Goal: Information Seeking & Learning: Learn about a topic

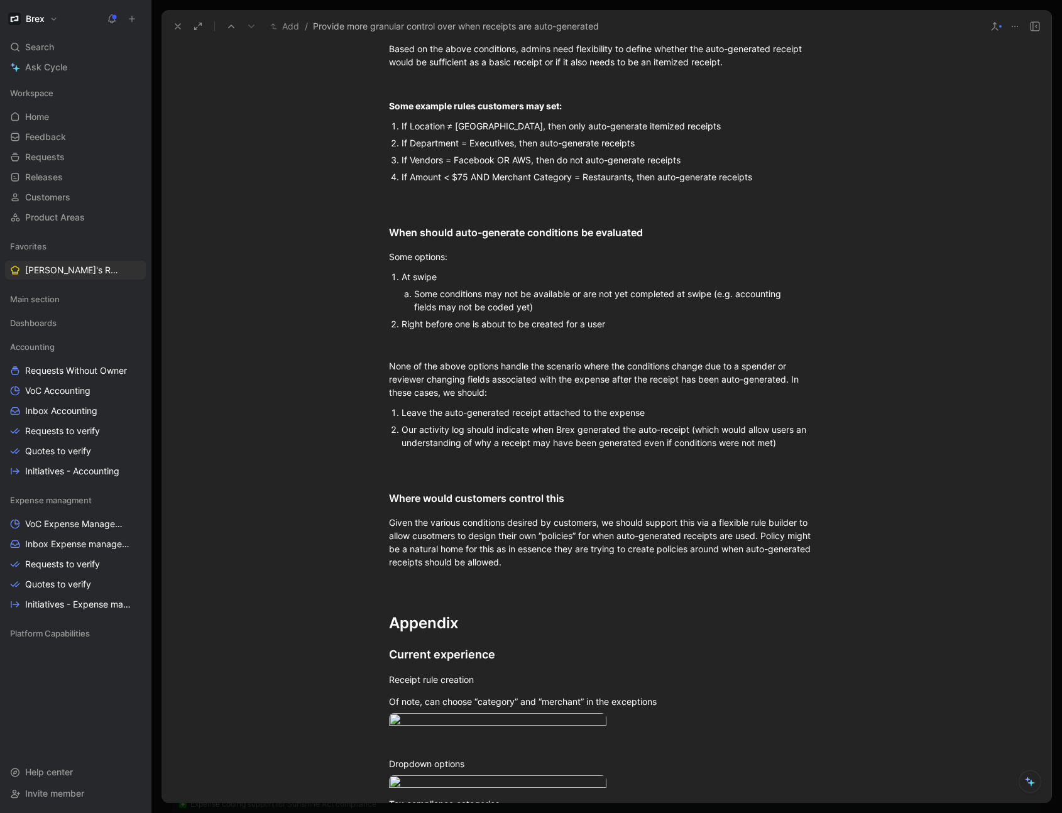
scroll to position [1185, 0]
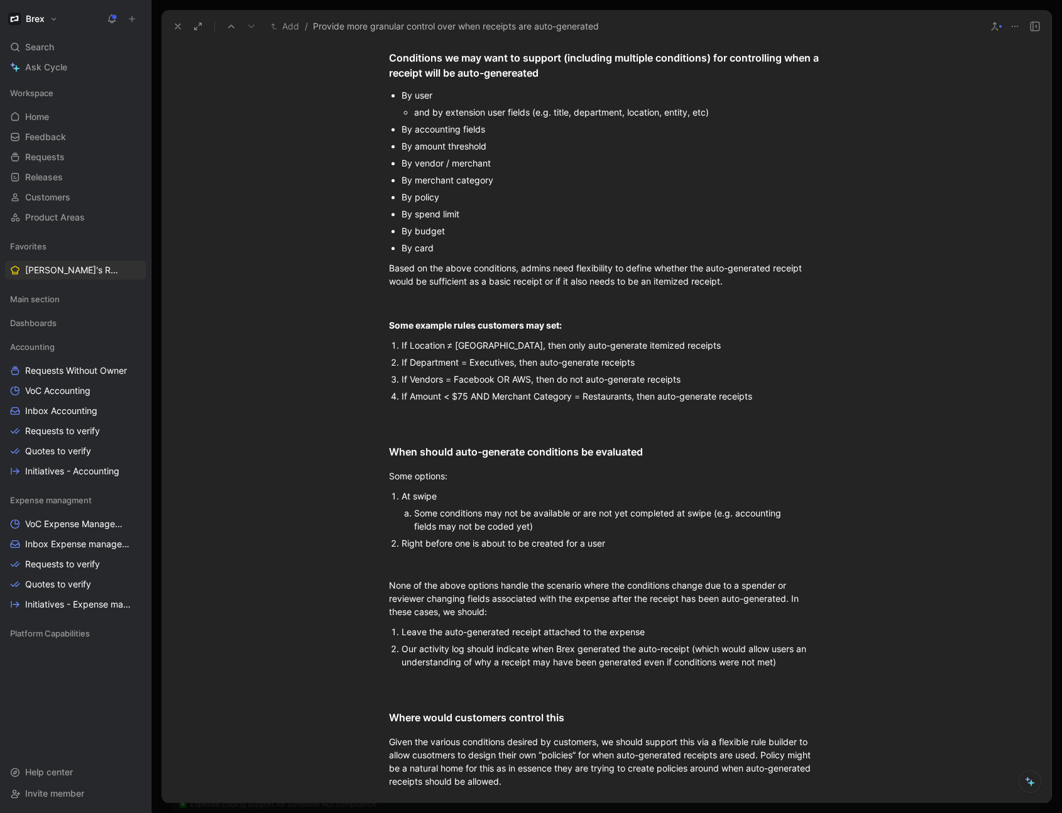
click at [497, 170] on div "By vendor / merchant" at bounding box center [612, 162] width 422 height 13
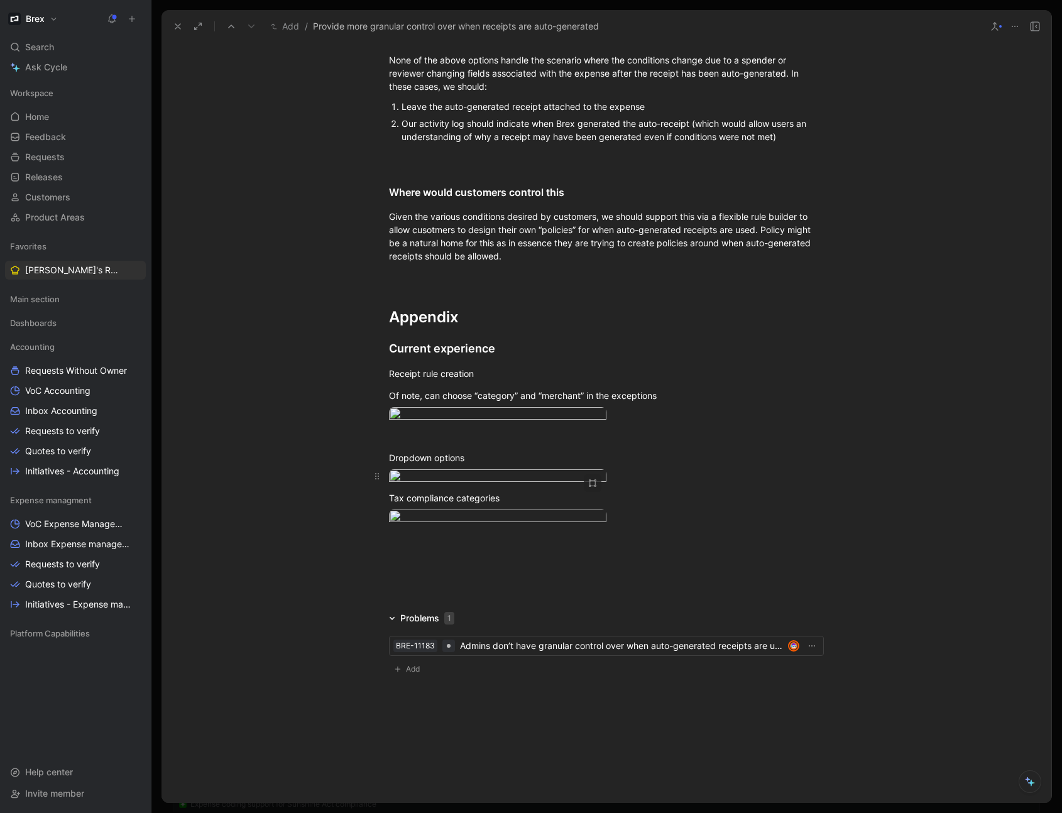
scroll to position [2023, 0]
click at [470, 545] on div at bounding box center [606, 537] width 435 height 13
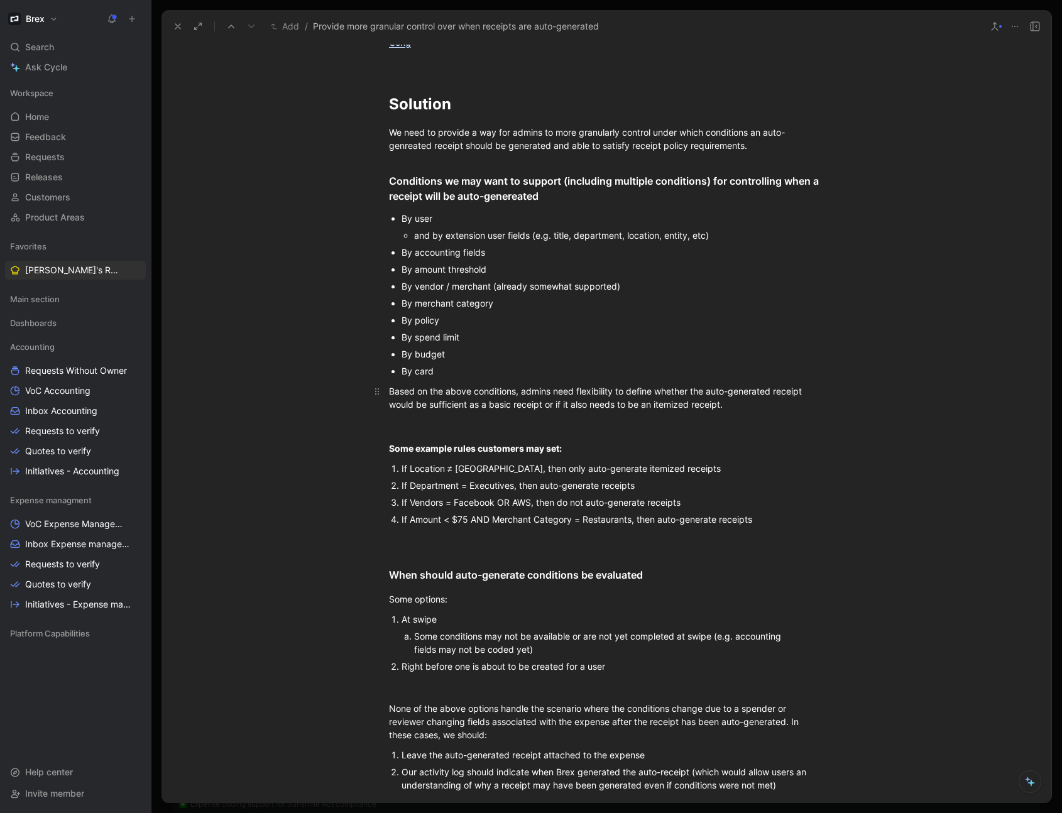
scroll to position [1025, 0]
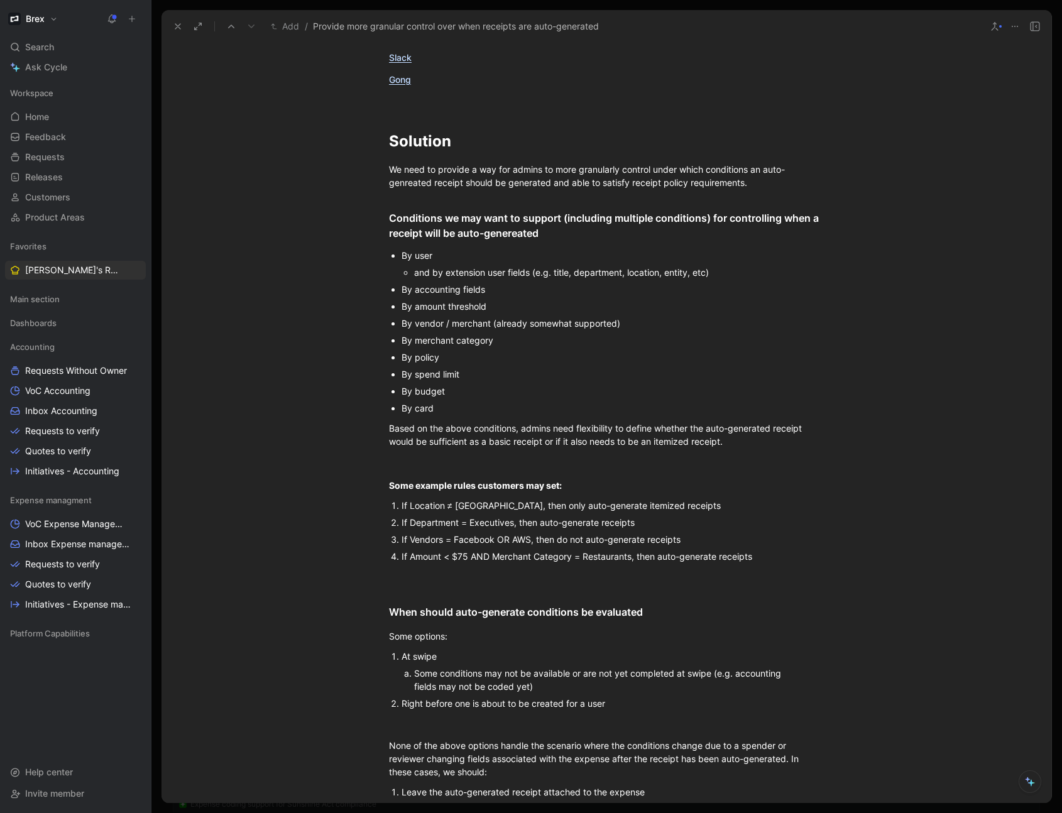
click at [504, 313] on div "By amount threshold" at bounding box center [612, 306] width 422 height 13
click at [650, 231] on div "Conditions we may want to support (including multiple conditions) for controlli…" at bounding box center [606, 225] width 435 height 30
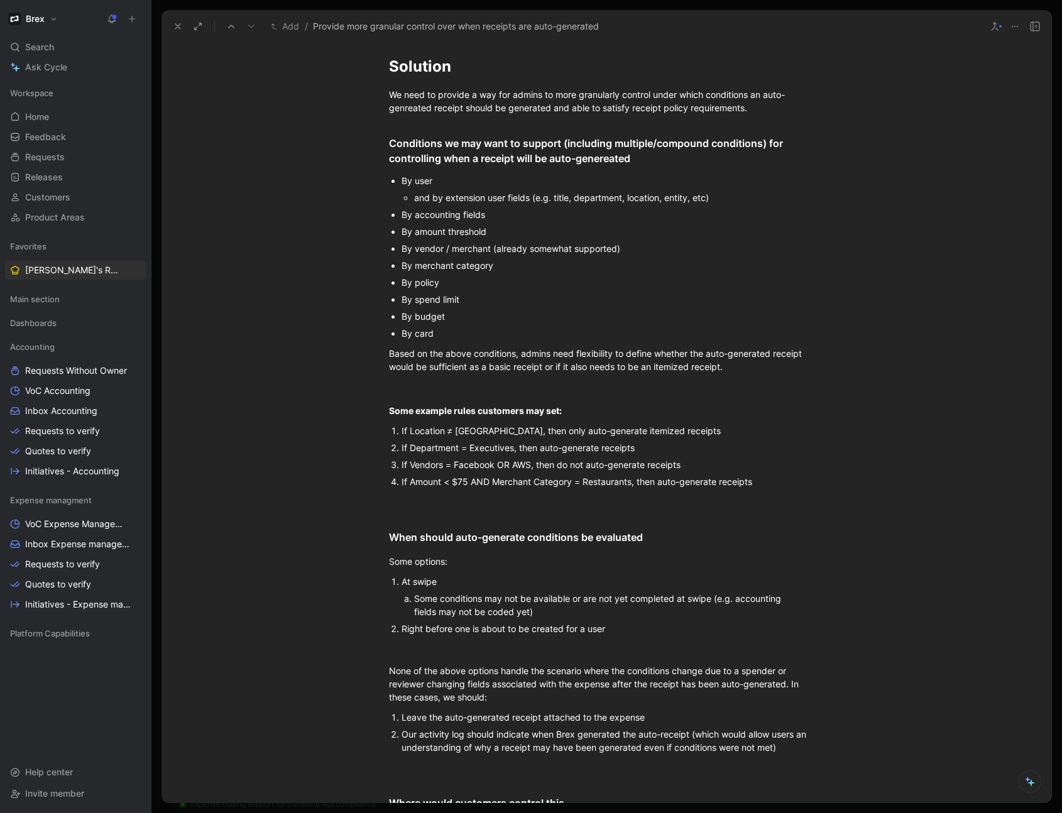
scroll to position [1101, 0]
drag, startPoint x: 629, startPoint y: 262, endPoint x: 491, endPoint y: 262, distance: 138.2
click at [491, 254] on div "By vendor / merchant (already somewhat supported)" at bounding box center [612, 247] width 422 height 13
click at [544, 273] on p "By merchant category" at bounding box center [612, 264] width 422 height 17
drag, startPoint x: 626, startPoint y: 261, endPoint x: 490, endPoint y: 263, distance: 135.7
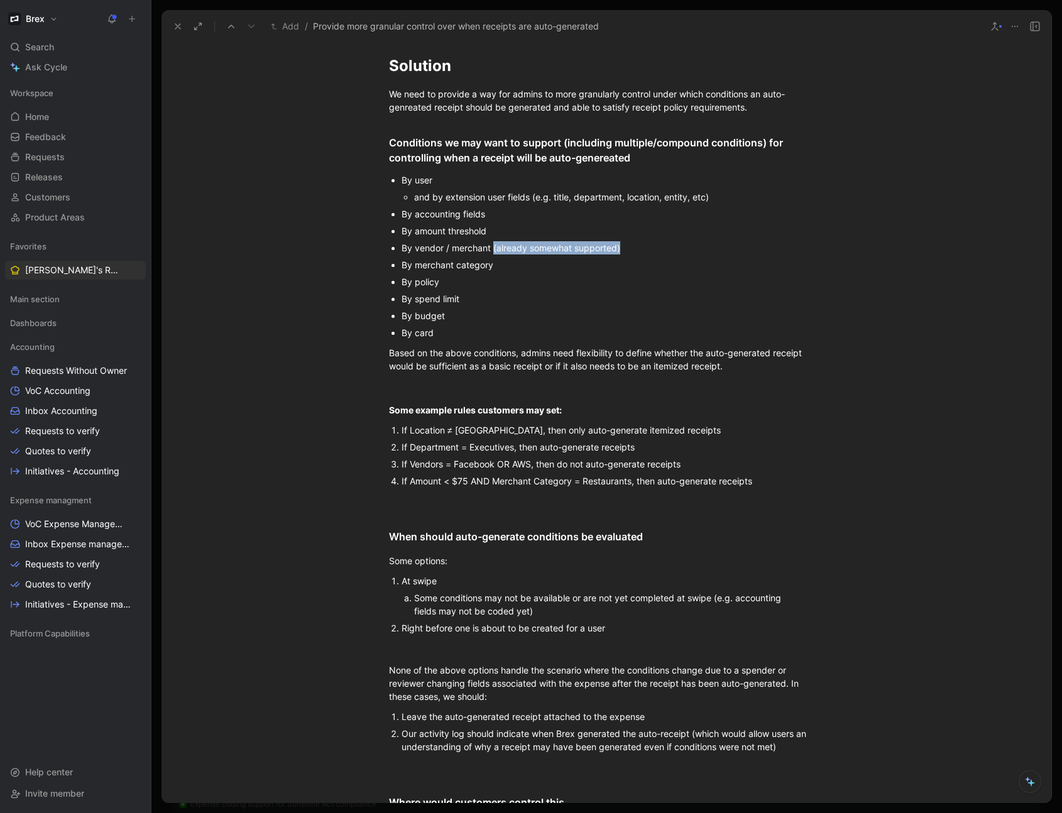
click at [490, 254] on div "By vendor / merchant (already somewhat supported)" at bounding box center [612, 247] width 422 height 13
click at [497, 254] on div "By vendor / merchant (already somewhat supported)" at bounding box center [612, 247] width 422 height 13
drag, startPoint x: 495, startPoint y: 263, endPoint x: 572, endPoint y: 258, distance: 77.4
click at [572, 254] on div "By vendor / merchant (already somewhat supported)" at bounding box center [612, 247] width 422 height 13
drag, startPoint x: 551, startPoint y: 263, endPoint x: 491, endPoint y: 263, distance: 59.7
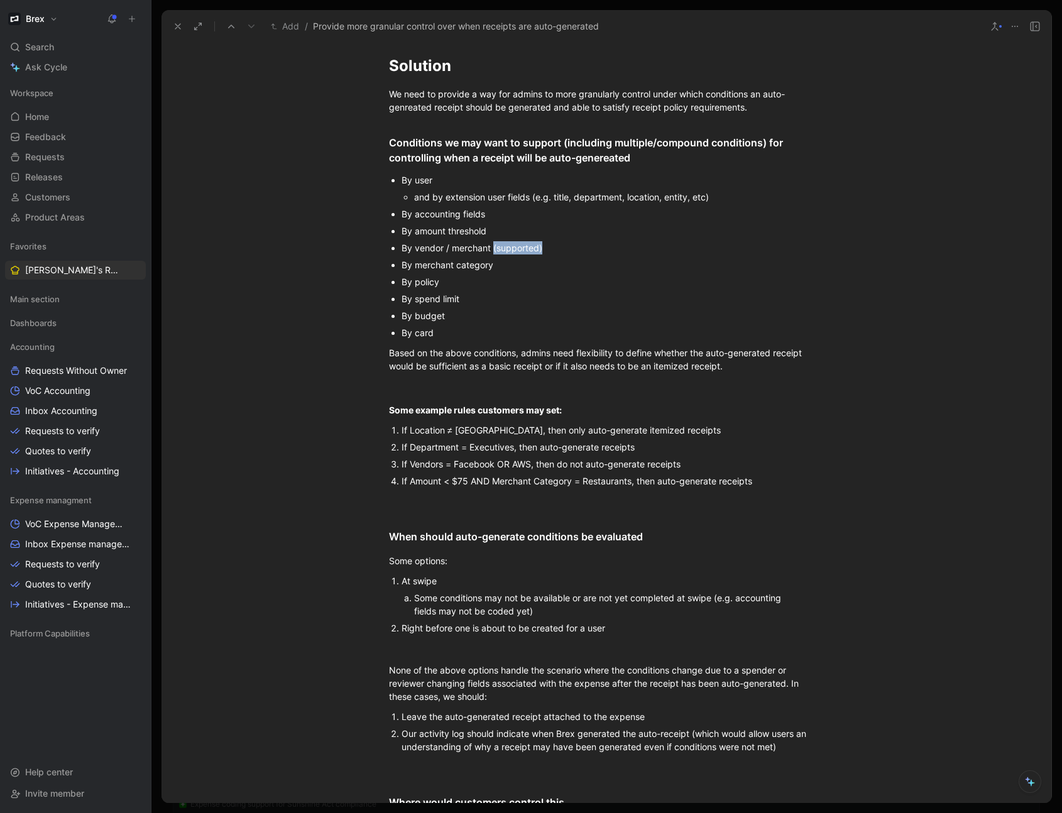
click at [491, 254] on div "By vendor / merchant (supported)" at bounding box center [612, 247] width 422 height 13
copy div "(supported)"
click at [646, 165] on div "Conditions we may want to support (including multiple/compound conditions) for …" at bounding box center [606, 150] width 435 height 30
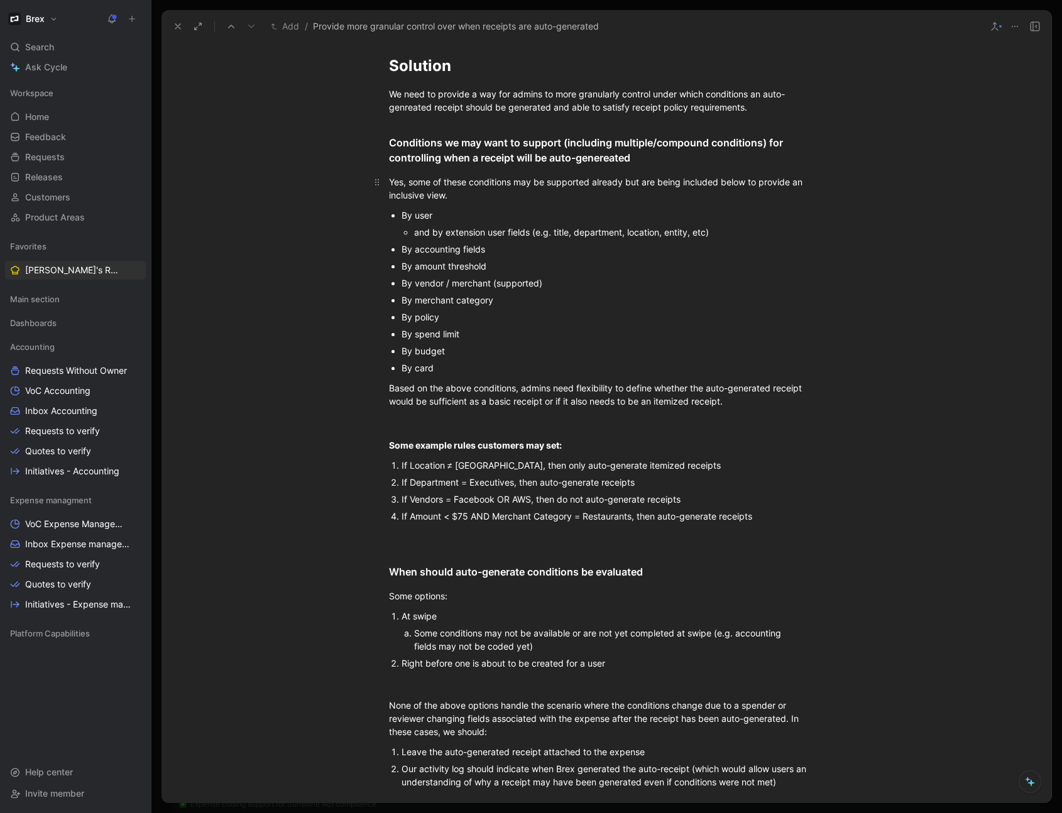
click at [590, 195] on div "Yes, some of these conditions may be supported already but are being included b…" at bounding box center [606, 188] width 435 height 26
drag, startPoint x: 548, startPoint y: 293, endPoint x: 491, endPoint y: 295, distance: 57.8
click at [490, 290] on div "By vendor / merchant (supported)" at bounding box center [612, 282] width 422 height 13
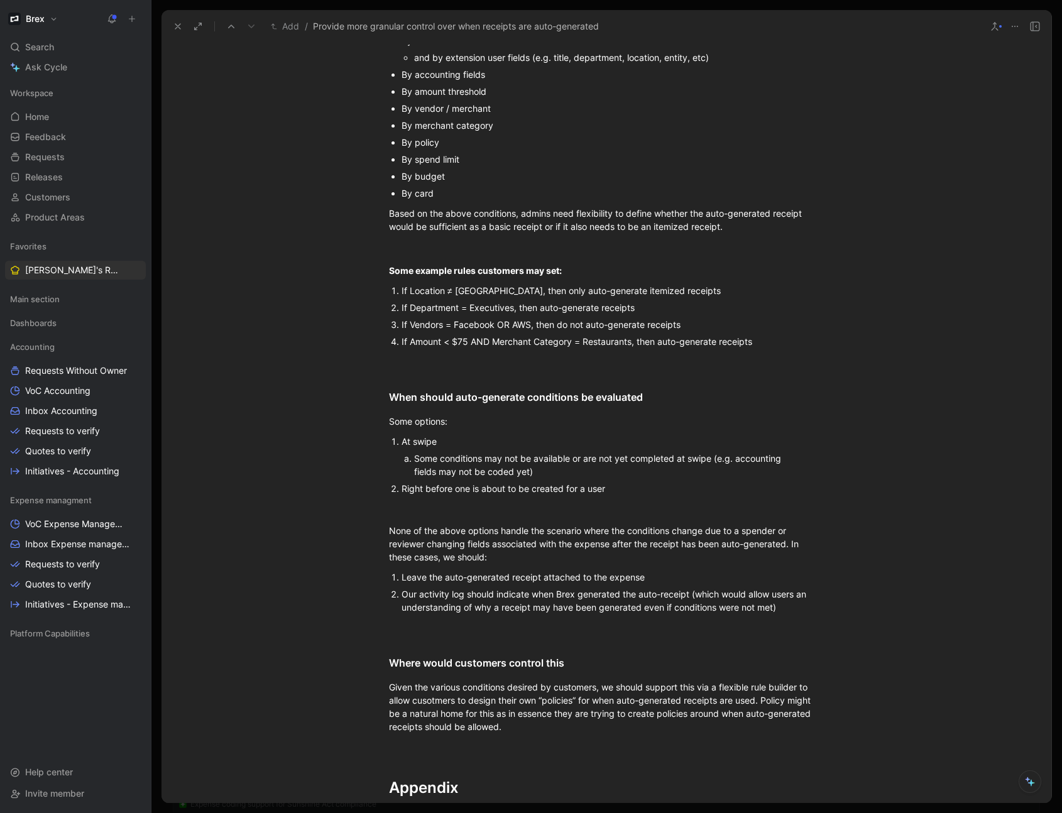
scroll to position [1269, 0]
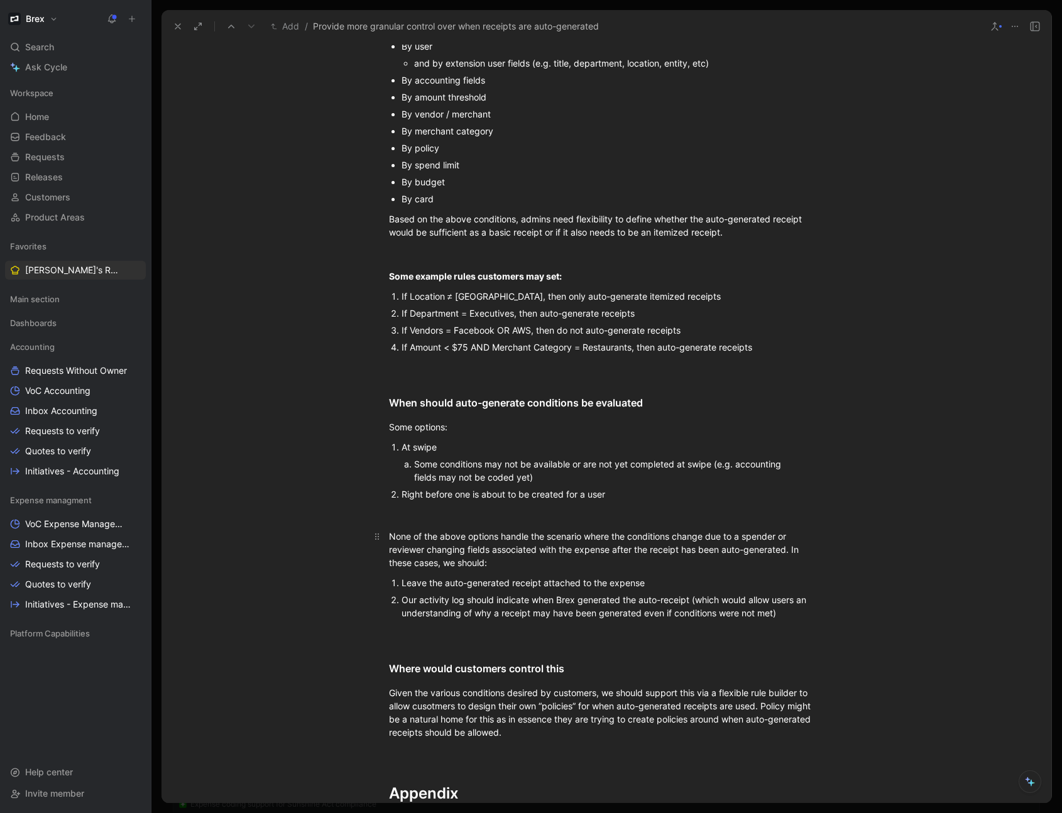
click at [484, 569] on div "None of the above options handle the scenario where the conditions change due t…" at bounding box center [606, 550] width 435 height 40
click at [654, 589] on div "Leave the auto-generated receipt attached to the expense" at bounding box center [612, 582] width 422 height 13
click at [791, 619] on div "Our activity log should indicate when Brex generated the auto-receipt (which wo…" at bounding box center [612, 606] width 422 height 26
click at [405, 613] on div "Our activity log should indicate when Brex generated the auto-receipt (which wo…" at bounding box center [612, 606] width 422 height 26
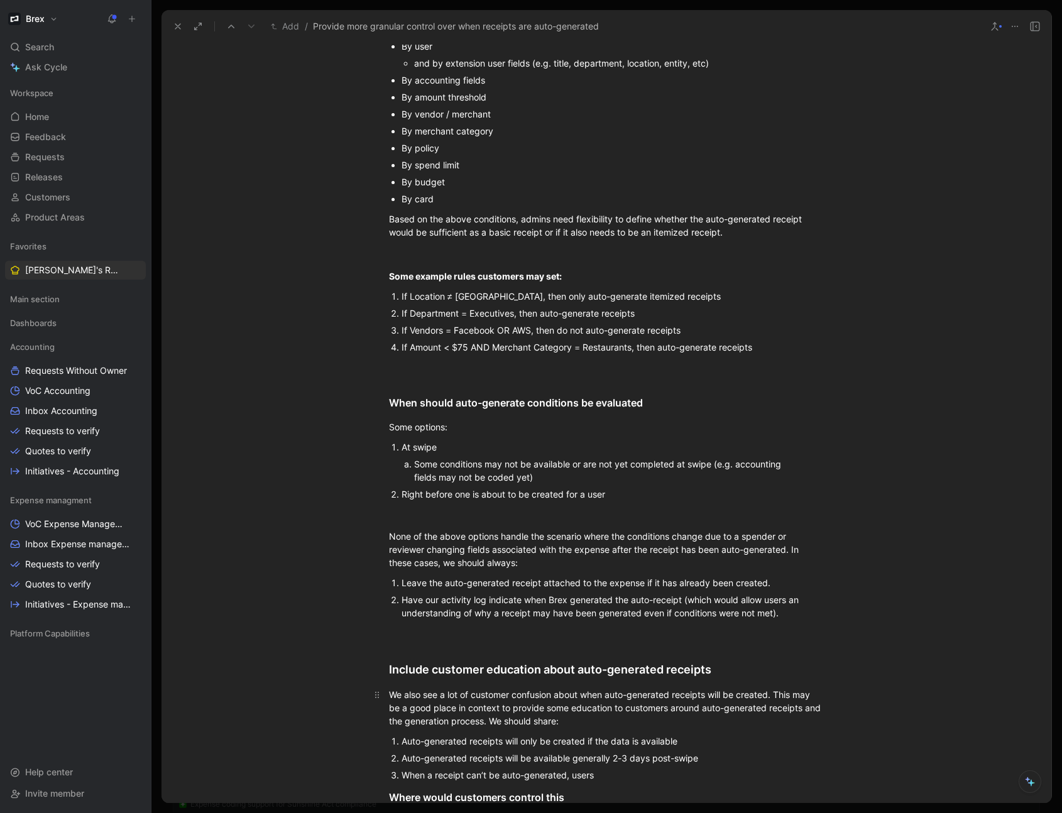
click at [590, 708] on div "We also see a lot of customer confusion about when auto-generated receipts will…" at bounding box center [606, 708] width 435 height 40
drag, startPoint x: 686, startPoint y: 707, endPoint x: 742, endPoint y: 704, distance: 56.6
click at [742, 704] on div "We also see a lot of customer confusion about auto-generated receipts will be c…" at bounding box center [606, 708] width 435 height 40
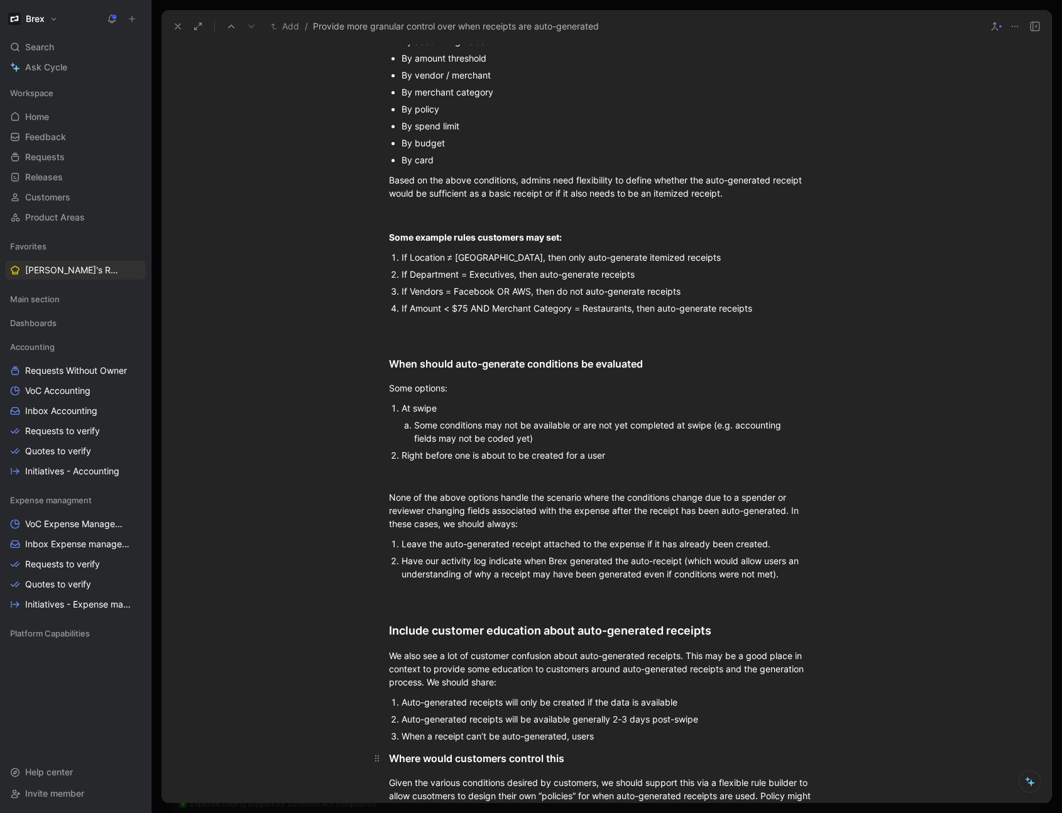
scroll to position [1345, 0]
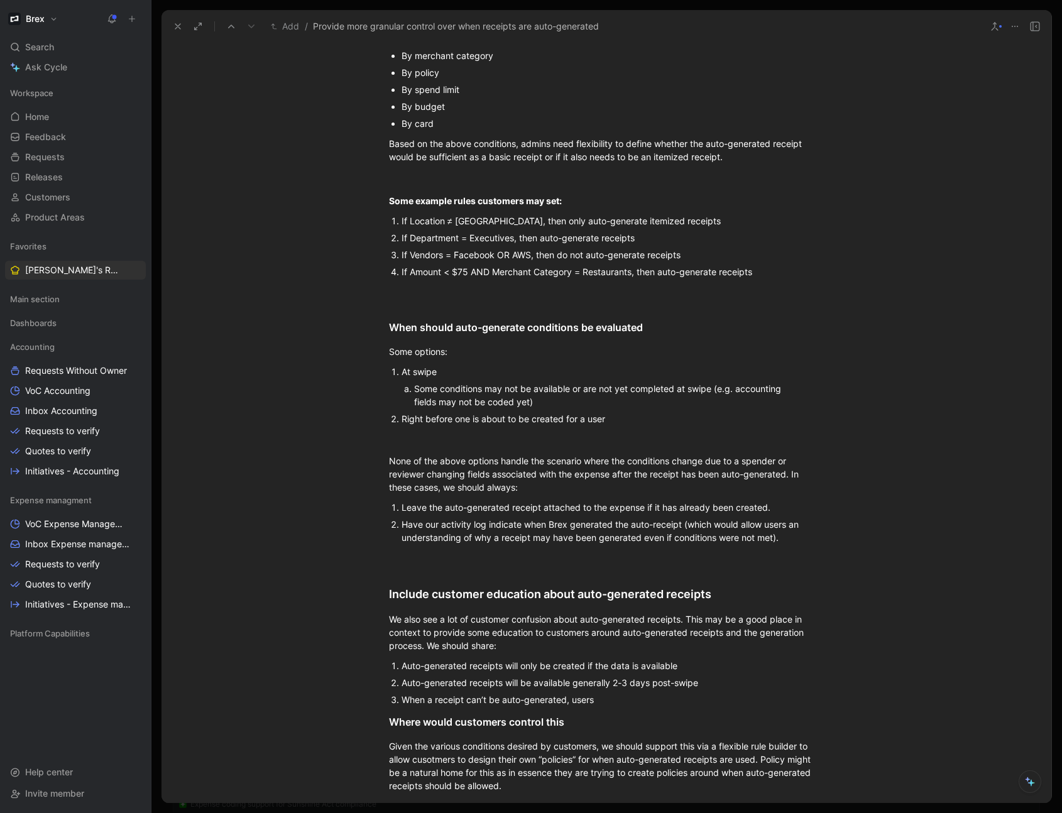
click at [613, 706] on div "When a receipt can’t be auto-generated, users" at bounding box center [612, 699] width 422 height 13
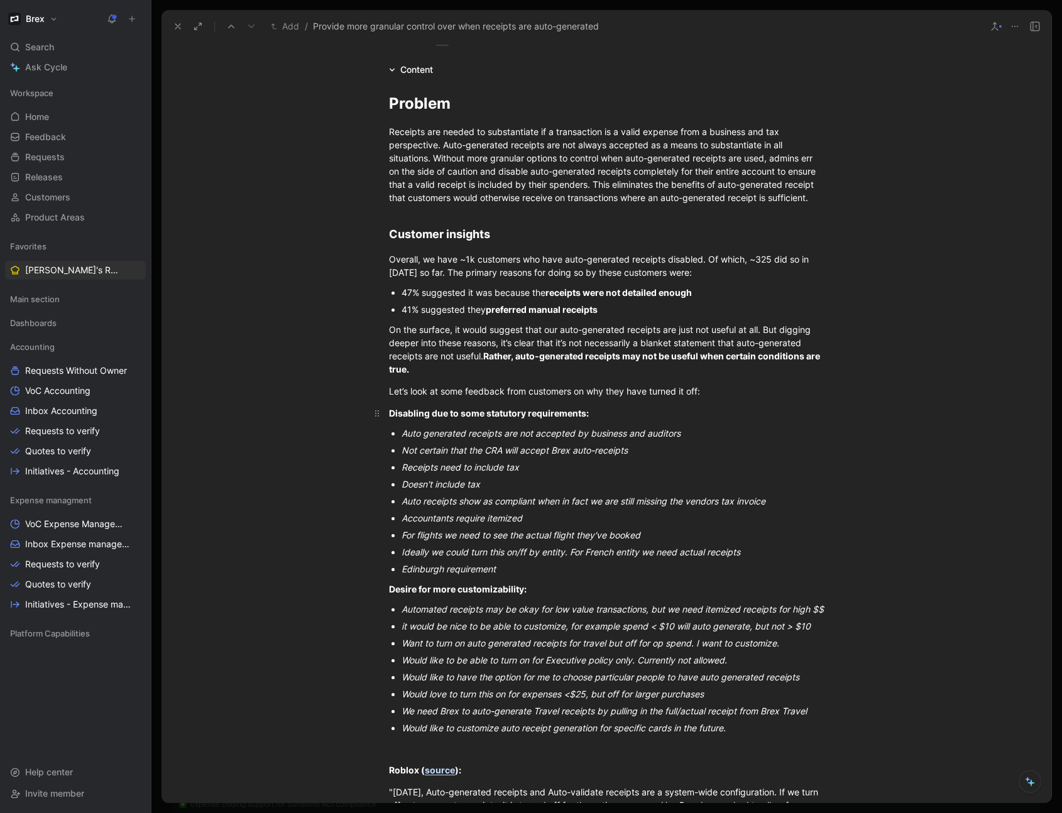
scroll to position [0, 0]
